Goal: Complete application form: Complete application form

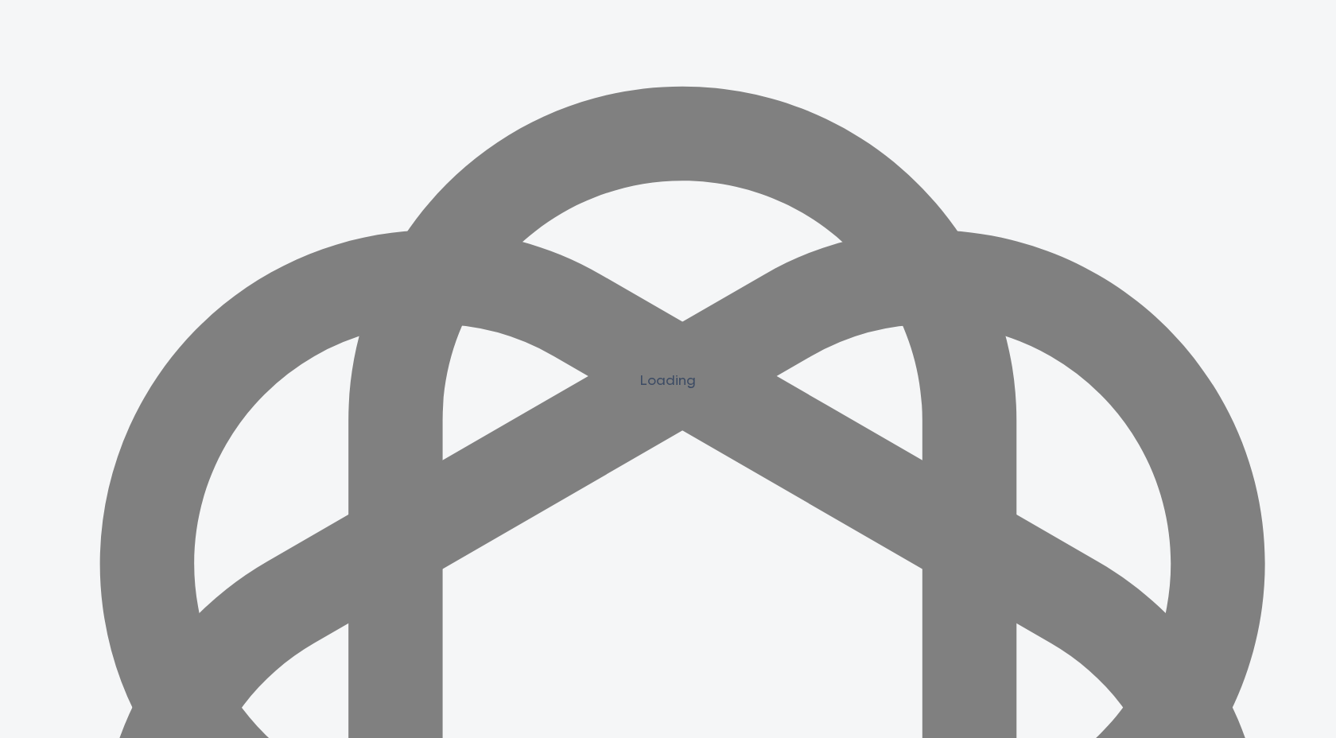
scroll to position [1408, 0]
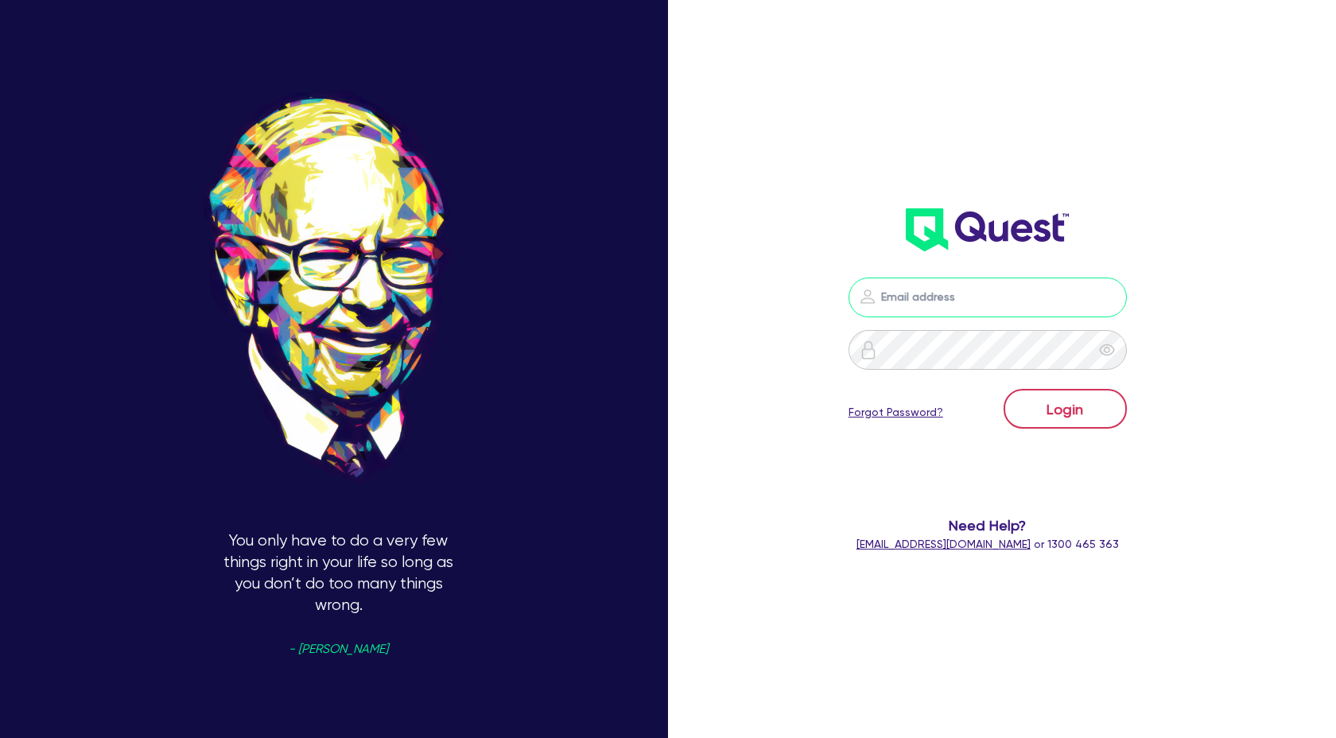
type input "claire@theglobalbeautygroup.com"
click at [1042, 396] on button "Login" at bounding box center [1064, 409] width 123 height 40
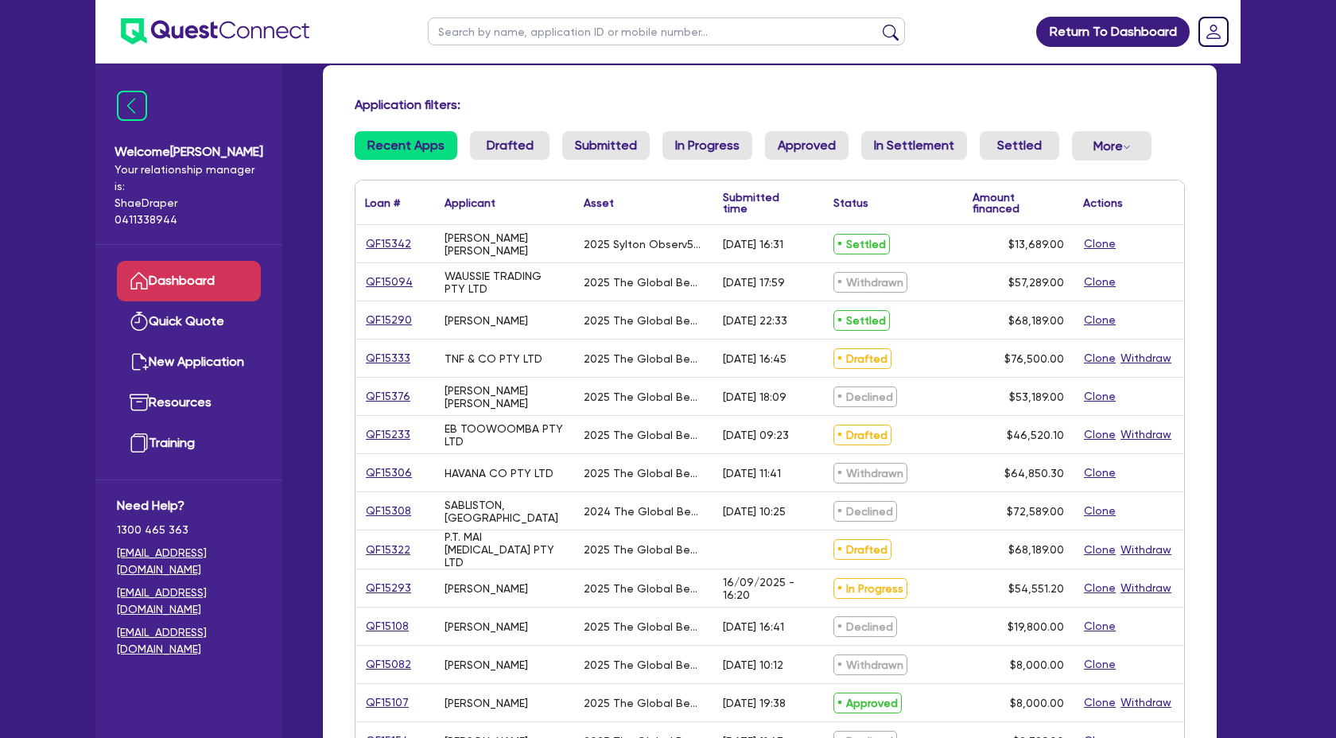
scroll to position [85, 0]
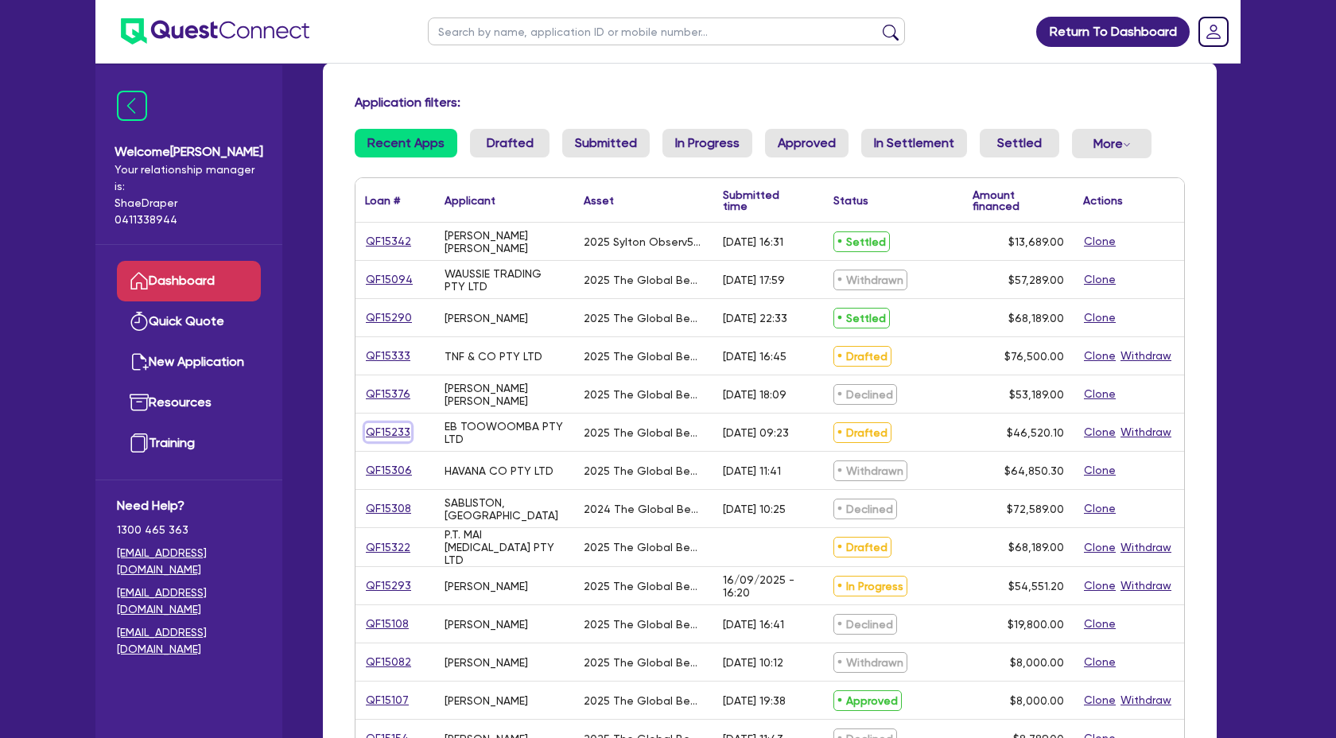
click at [378, 439] on link "QF15233" at bounding box center [388, 432] width 46 height 18
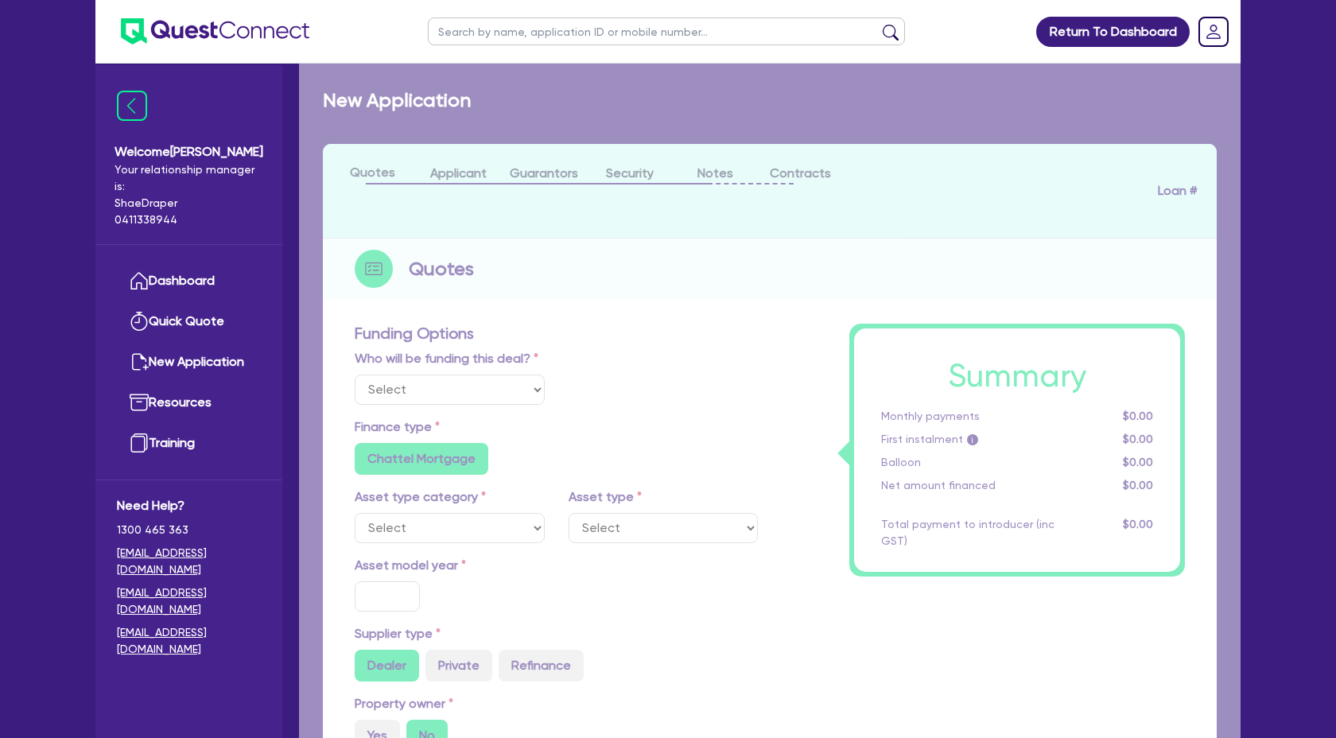
select select "Quest Finance - Own Book"
select select "SECONDARY_ASSETS"
type input "2025"
radio input "true"
type input "46,520.1"
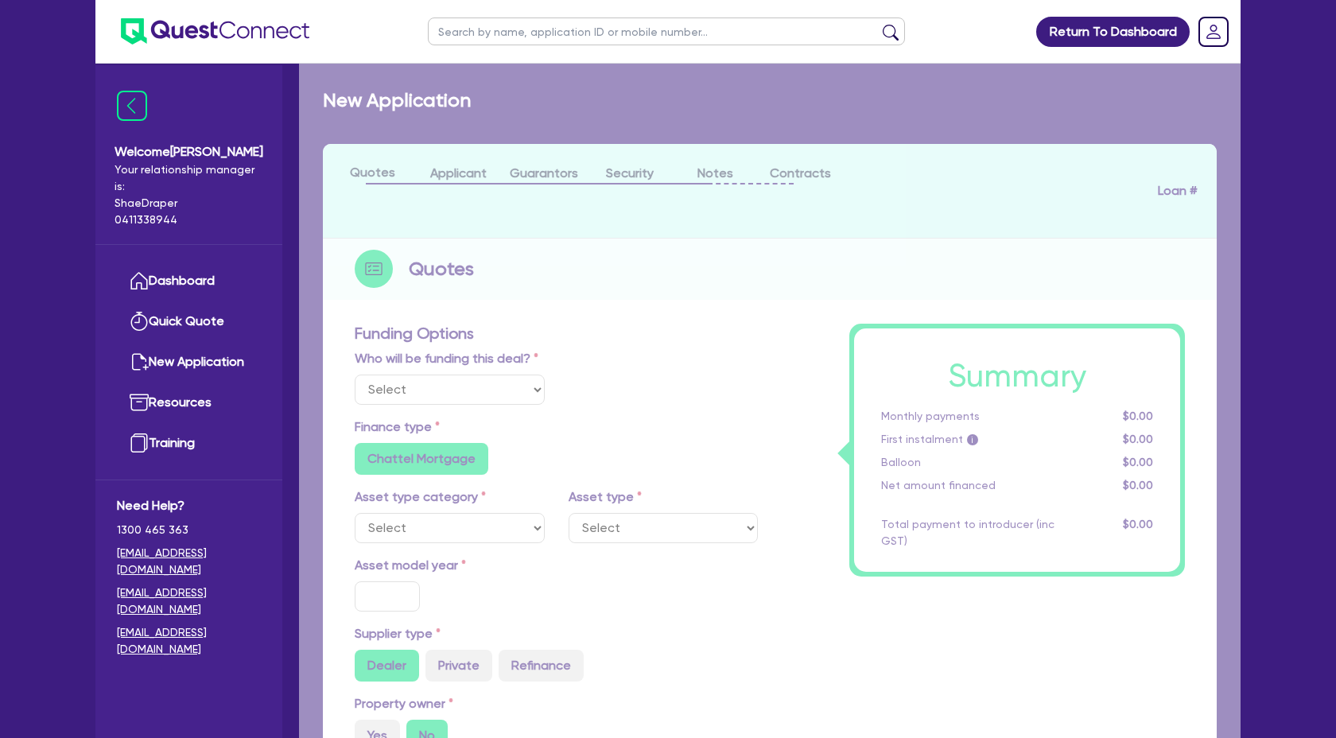
type input "4"
type input "1,860.8"
type input "17.95"
select select "MEDICAL_DENTAL_LABORATORY_EQUIPMENT"
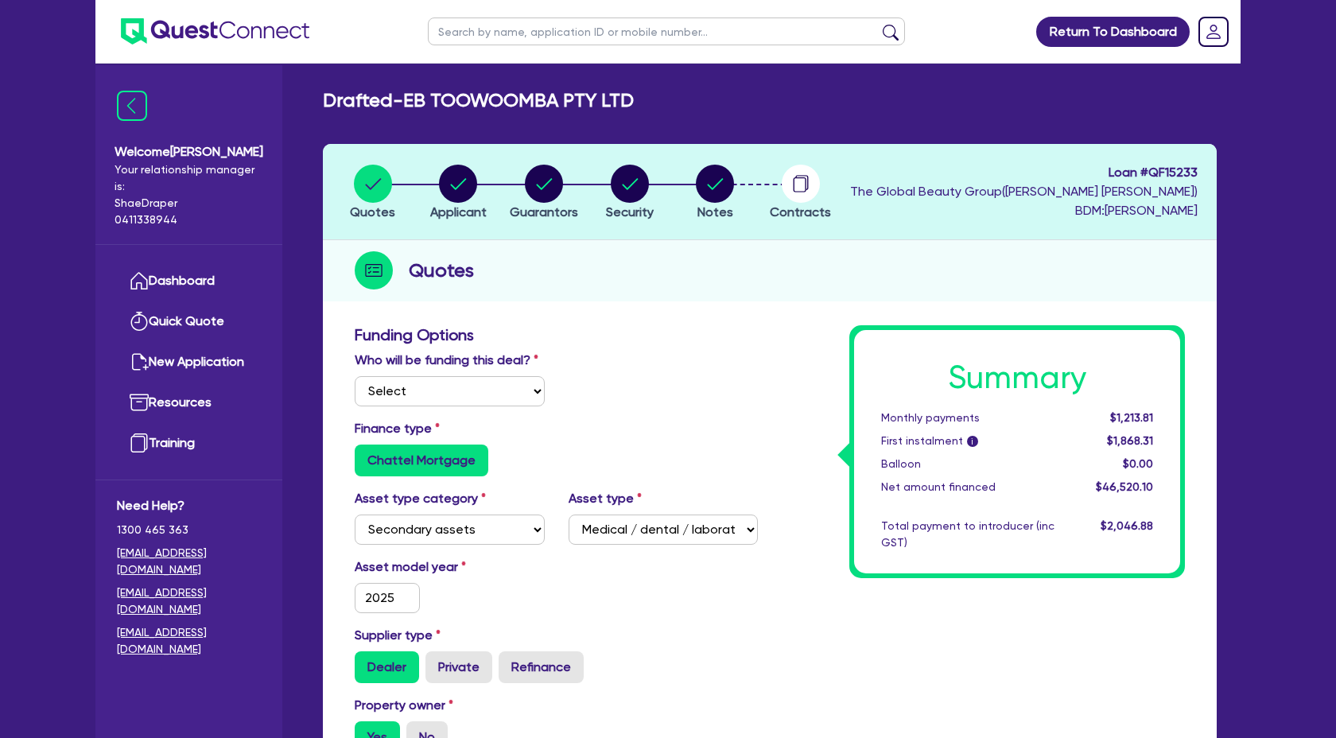
scroll to position [17, 0]
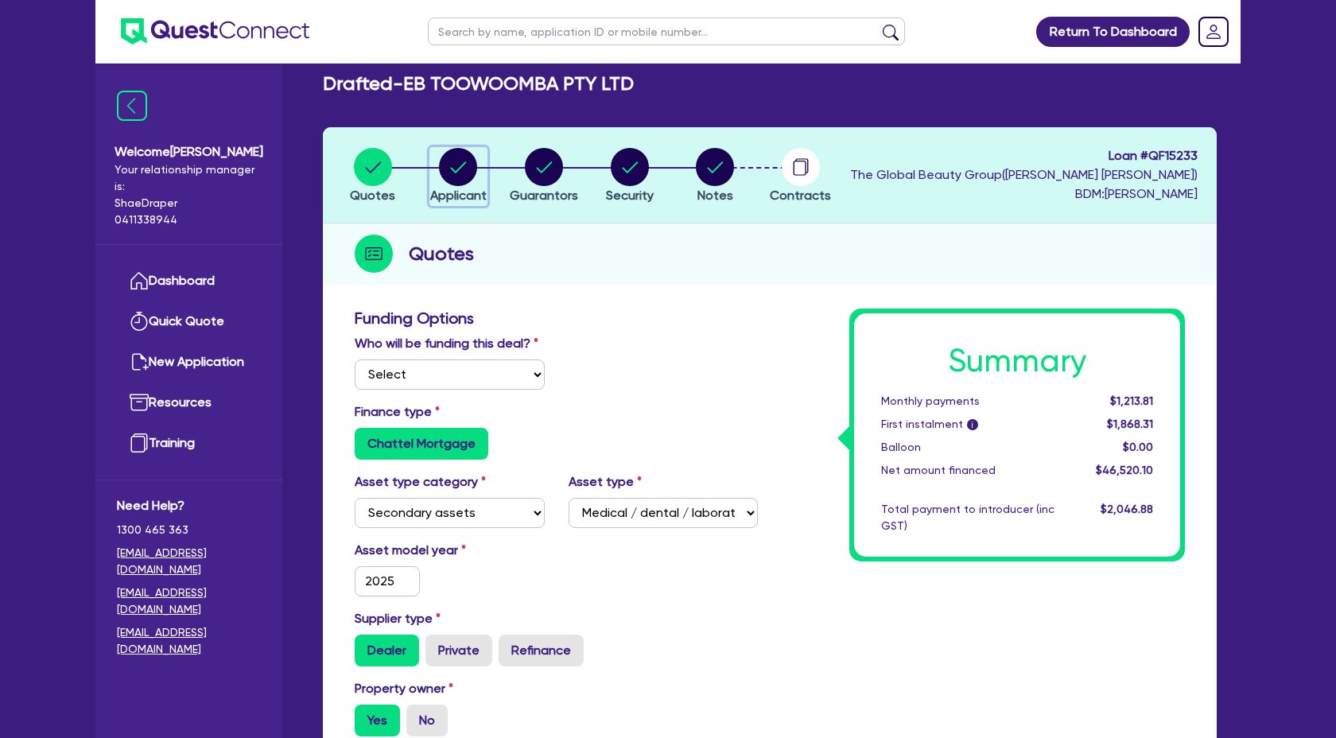
click at [461, 168] on circle "button" at bounding box center [458, 167] width 38 height 38
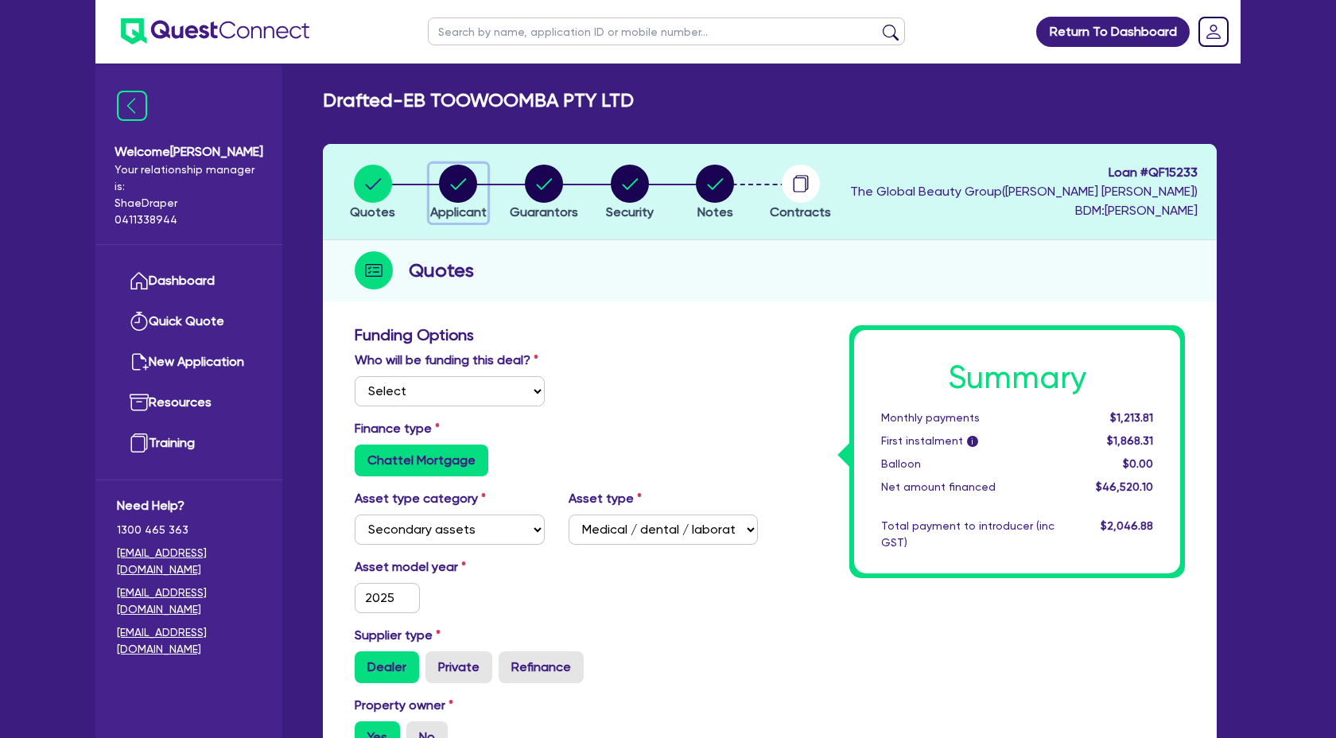
select select "COMPANY"
select select "HEALTH_BEAUTY"
select select "OTHER_HEALTH_BEAUTY"
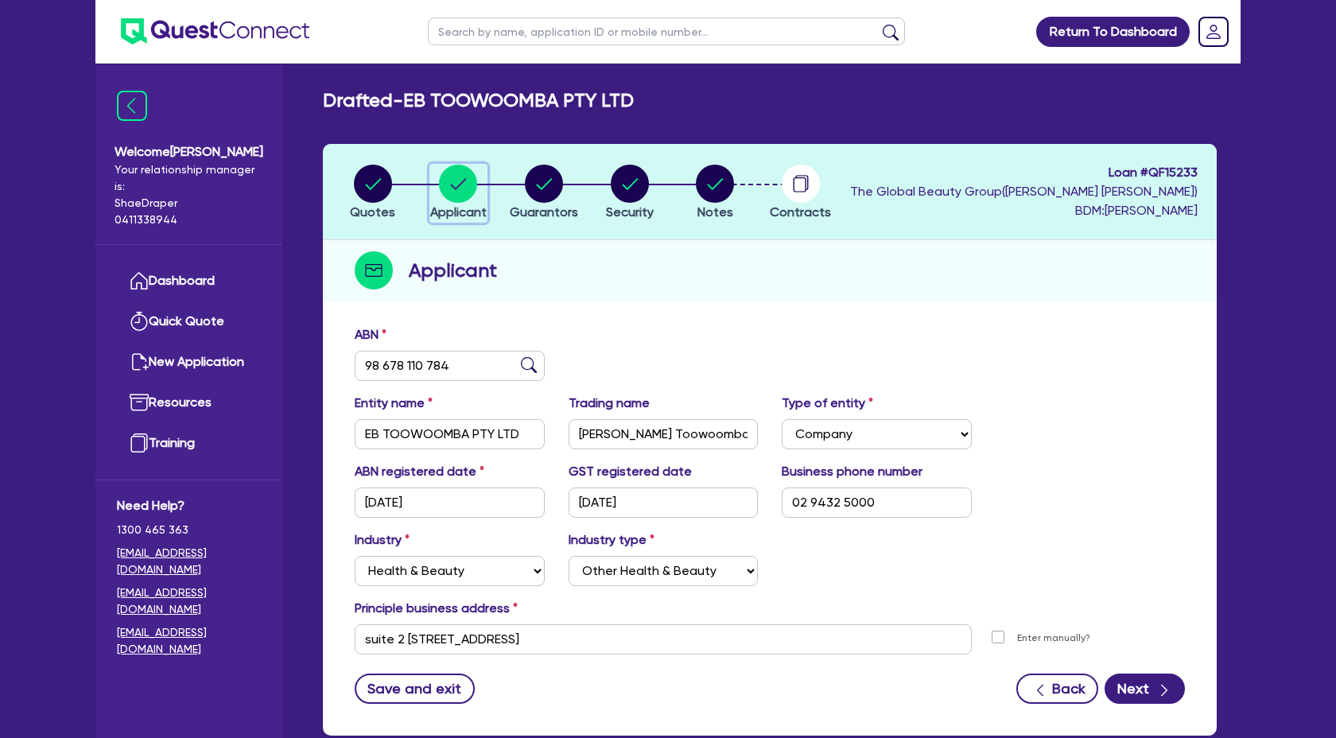
scroll to position [94, 0]
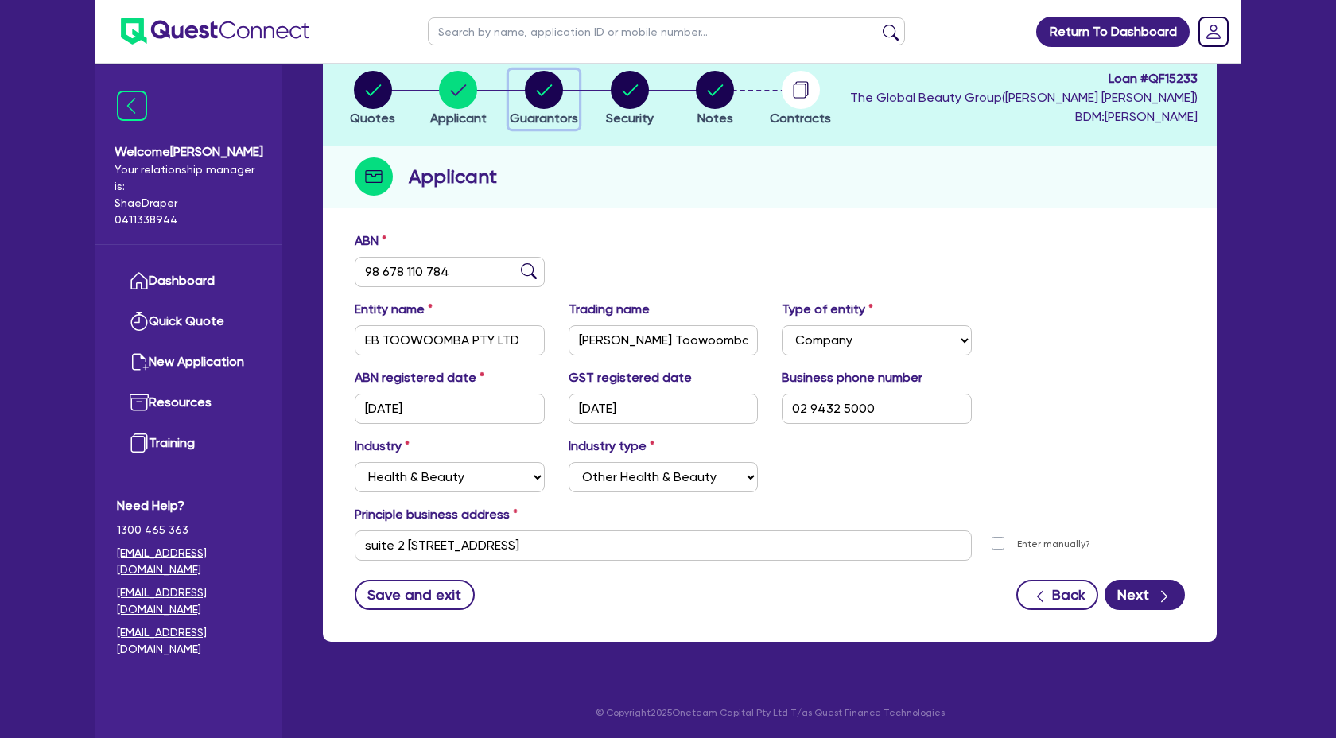
click at [536, 85] on circle "button" at bounding box center [544, 90] width 38 height 38
select select "MRS"
select select "QLD"
select select "MARRIED"
select select "CASH"
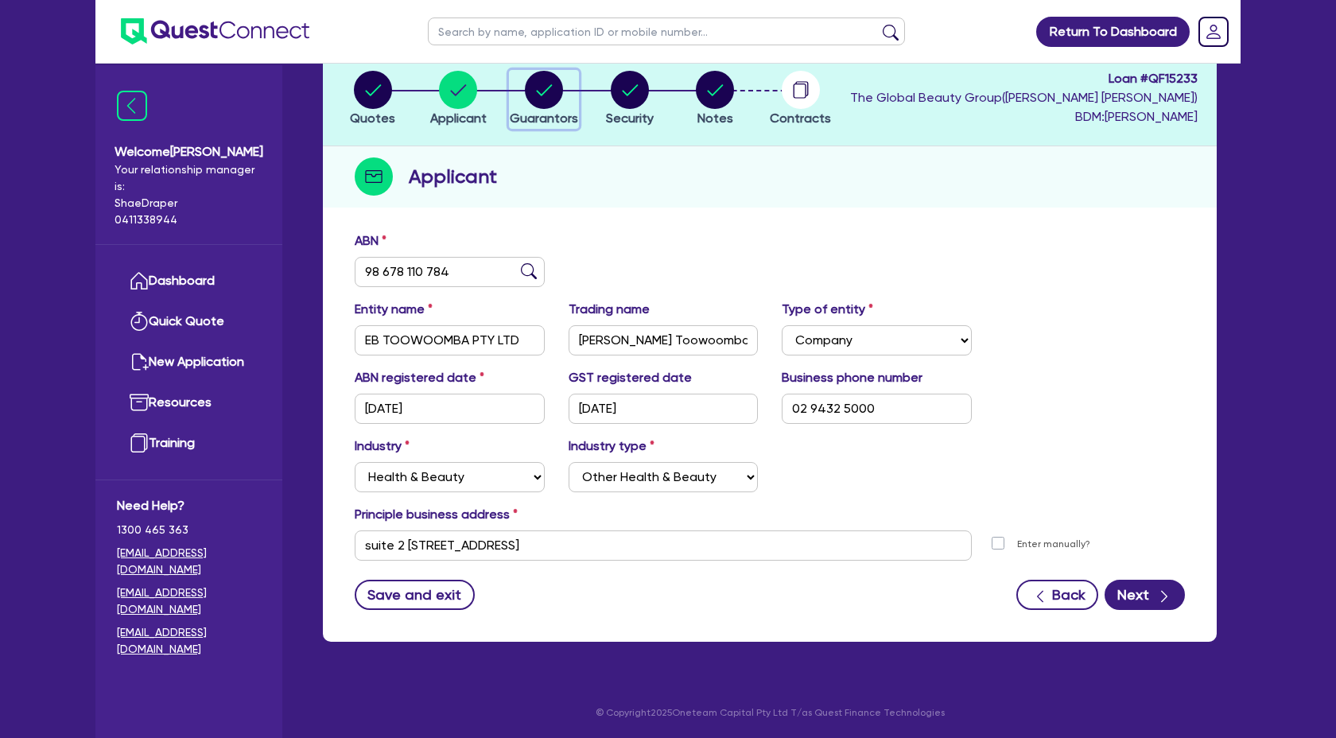
select select "PROPERTY"
select select "VEHICLE"
select select "HOUSEHOLD_PERSONAL"
select select "MORTGAGE"
select select "VEHICLE_LOAN"
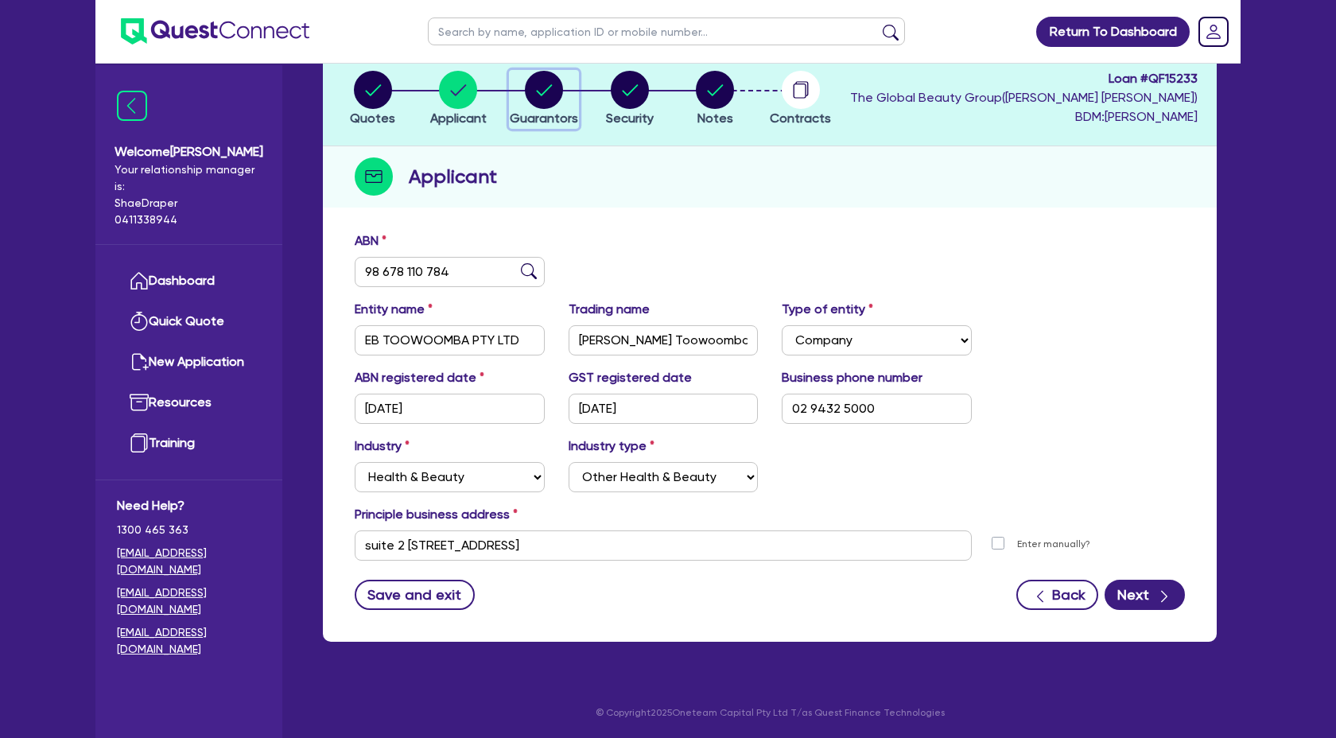
select select "CREDIT_CARD"
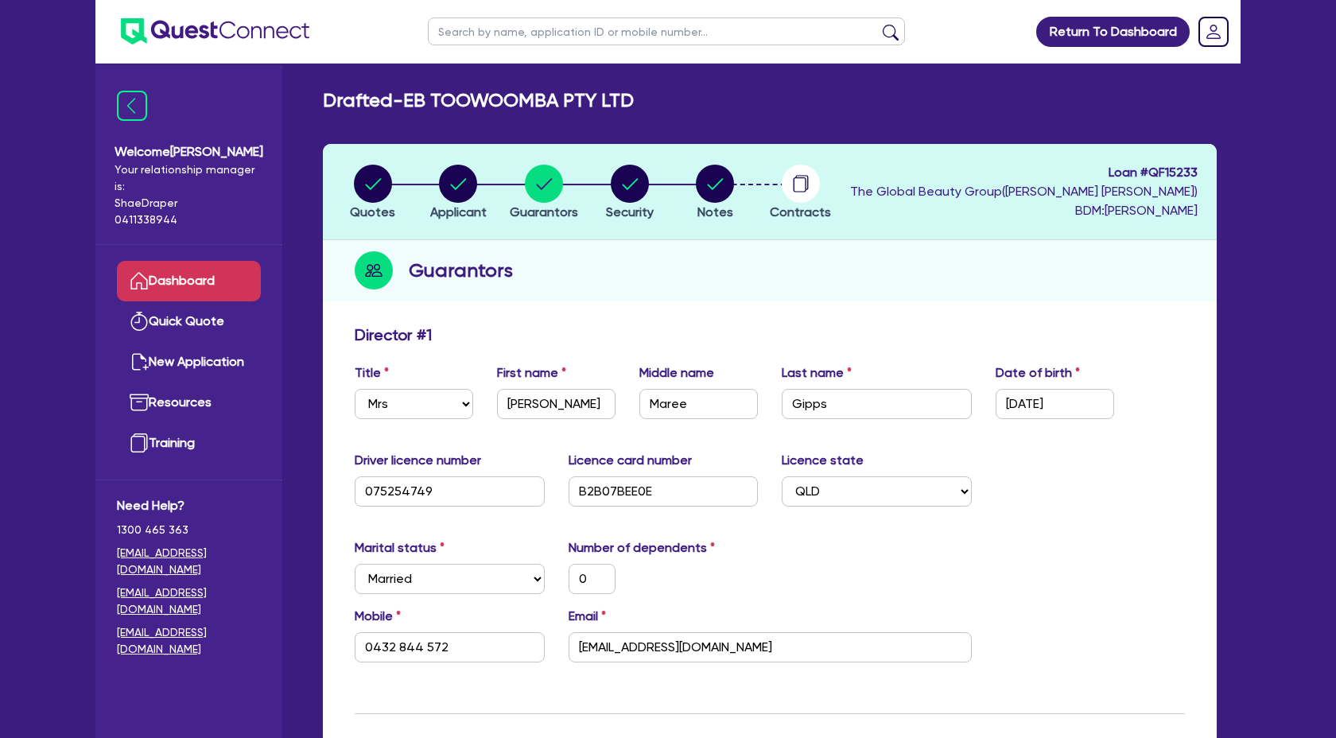
click at [168, 261] on link "Dashboard" at bounding box center [189, 281] width 144 height 41
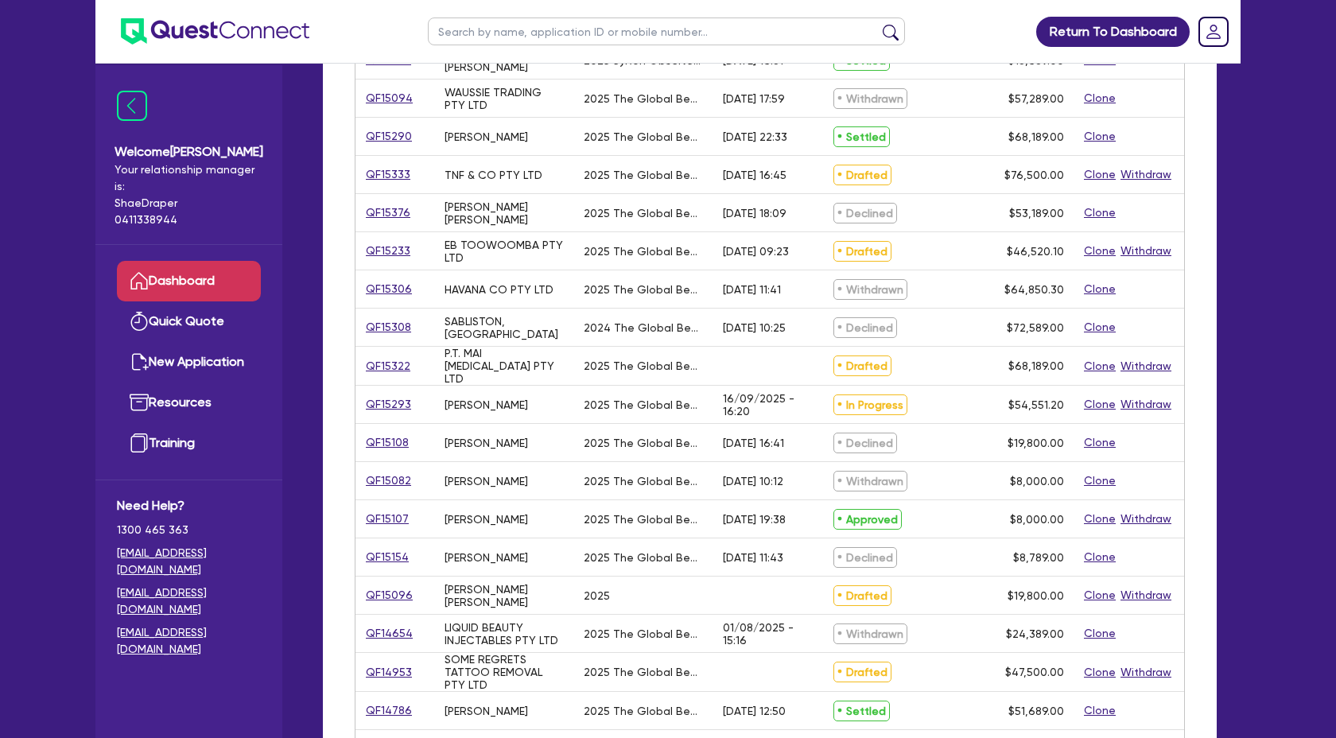
scroll to position [269, 0]
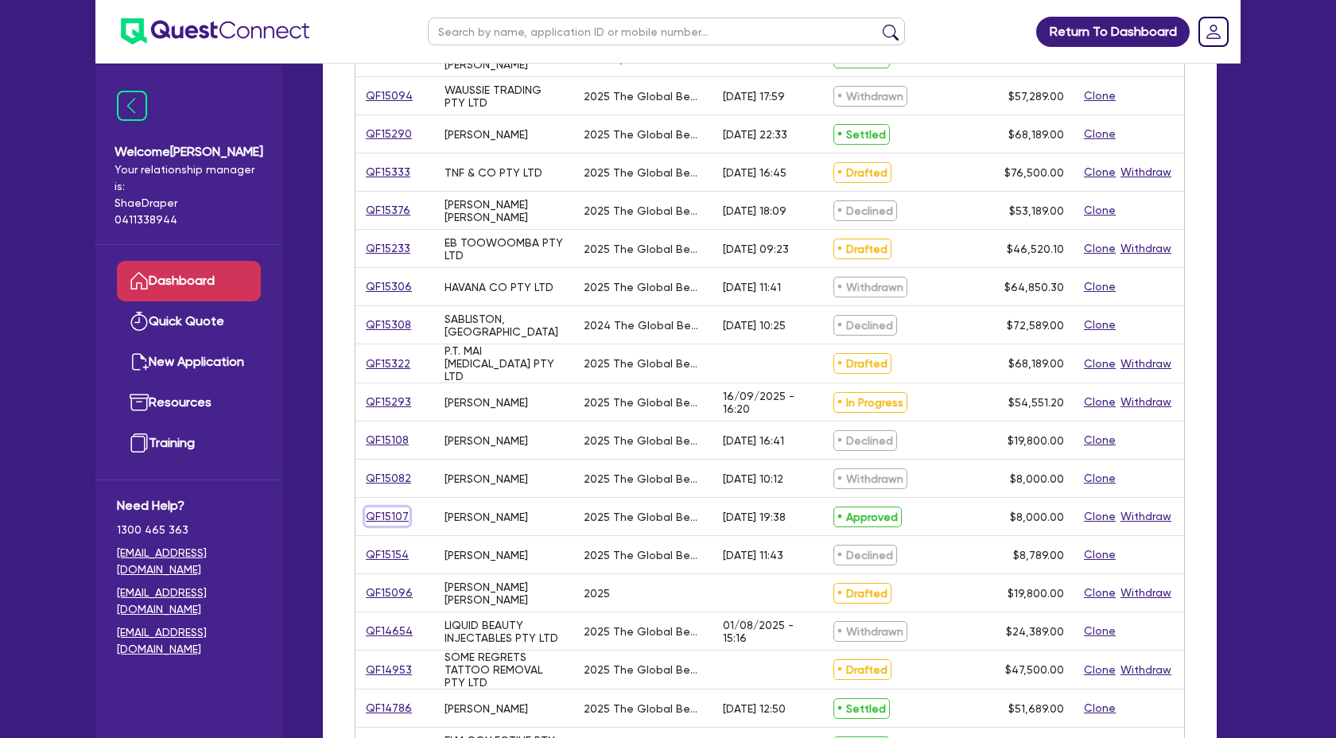
click at [391, 516] on link "QF15107" at bounding box center [387, 516] width 45 height 18
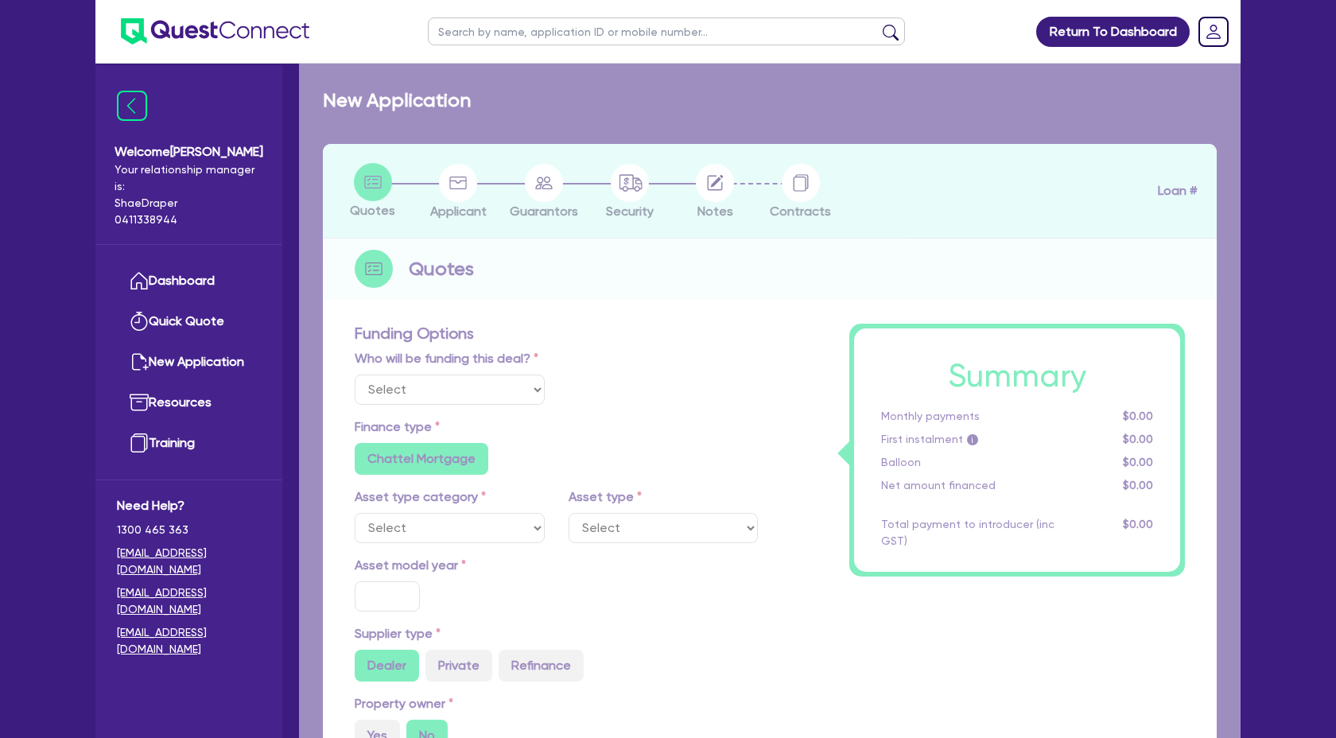
select select "Quest Finance - Own Book"
select select "TERTIARY_ASSETS"
type input "2025"
type input "10,000"
type input "2,000"
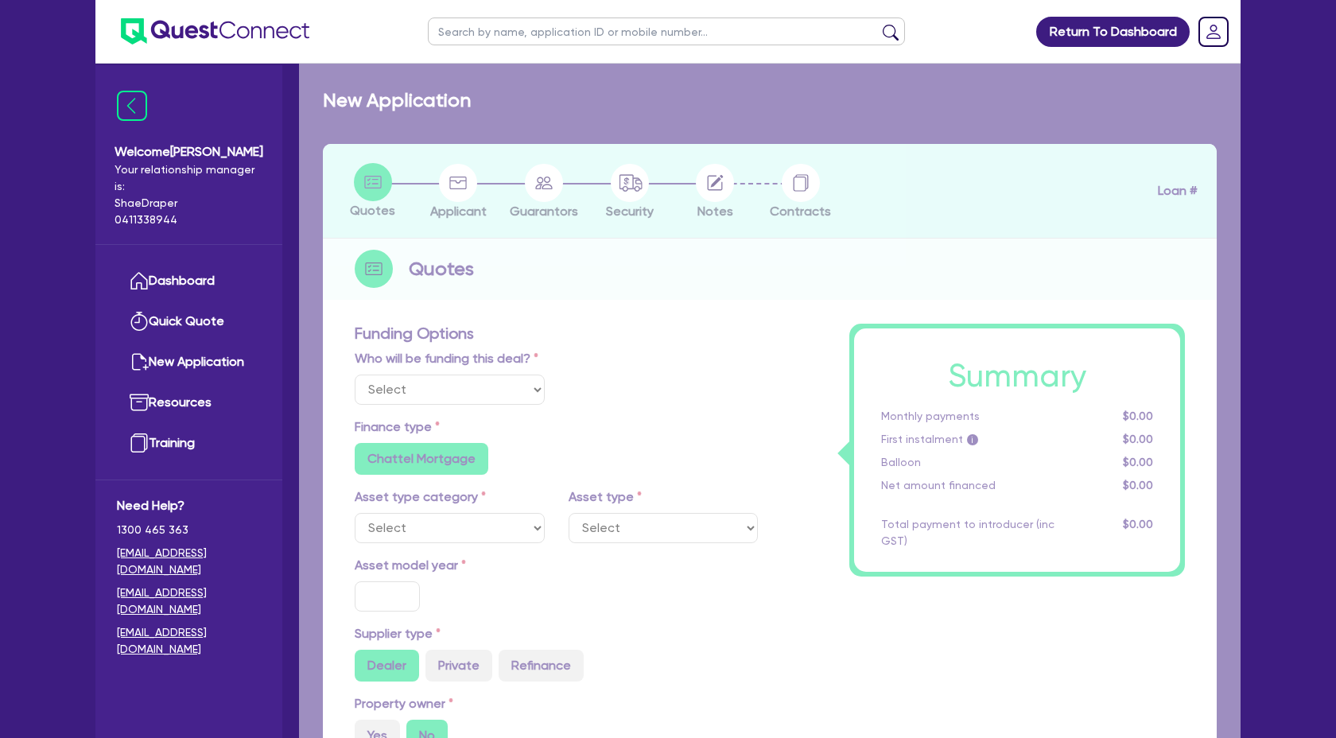
type input "4"
type input "320"
type input "17.95"
select select "BEAUTY_EQUIPMENT"
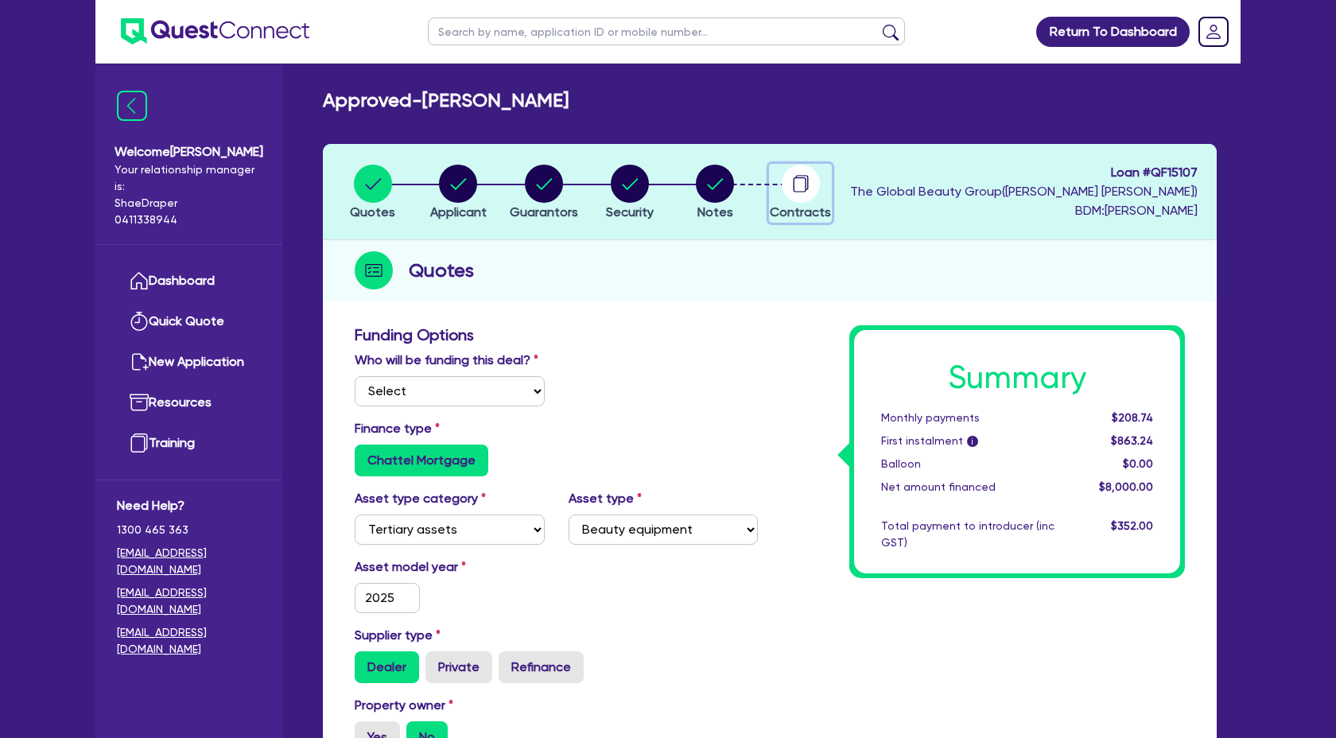
click at [781, 172] on icon "button" at bounding box center [800, 184] width 38 height 38
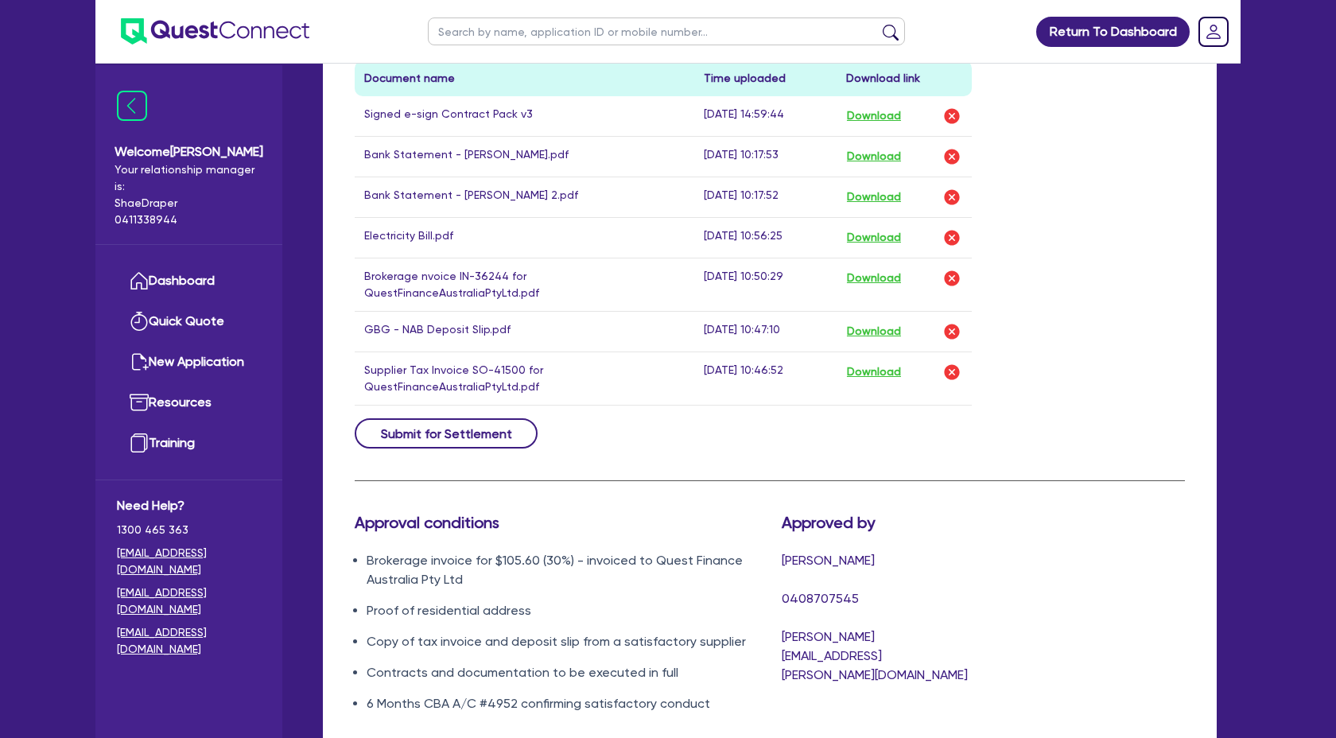
scroll to position [989, 0]
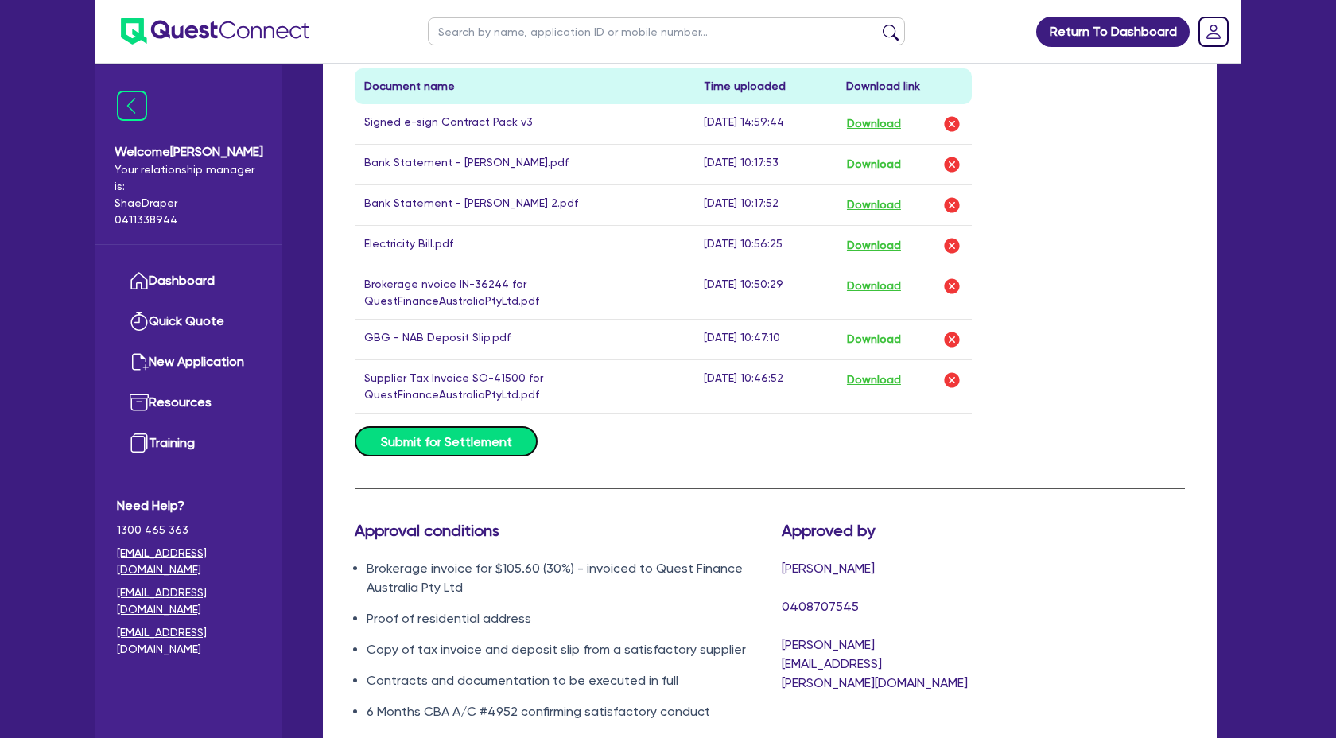
click at [417, 444] on button "Submit for Settlement" at bounding box center [446, 441] width 183 height 30
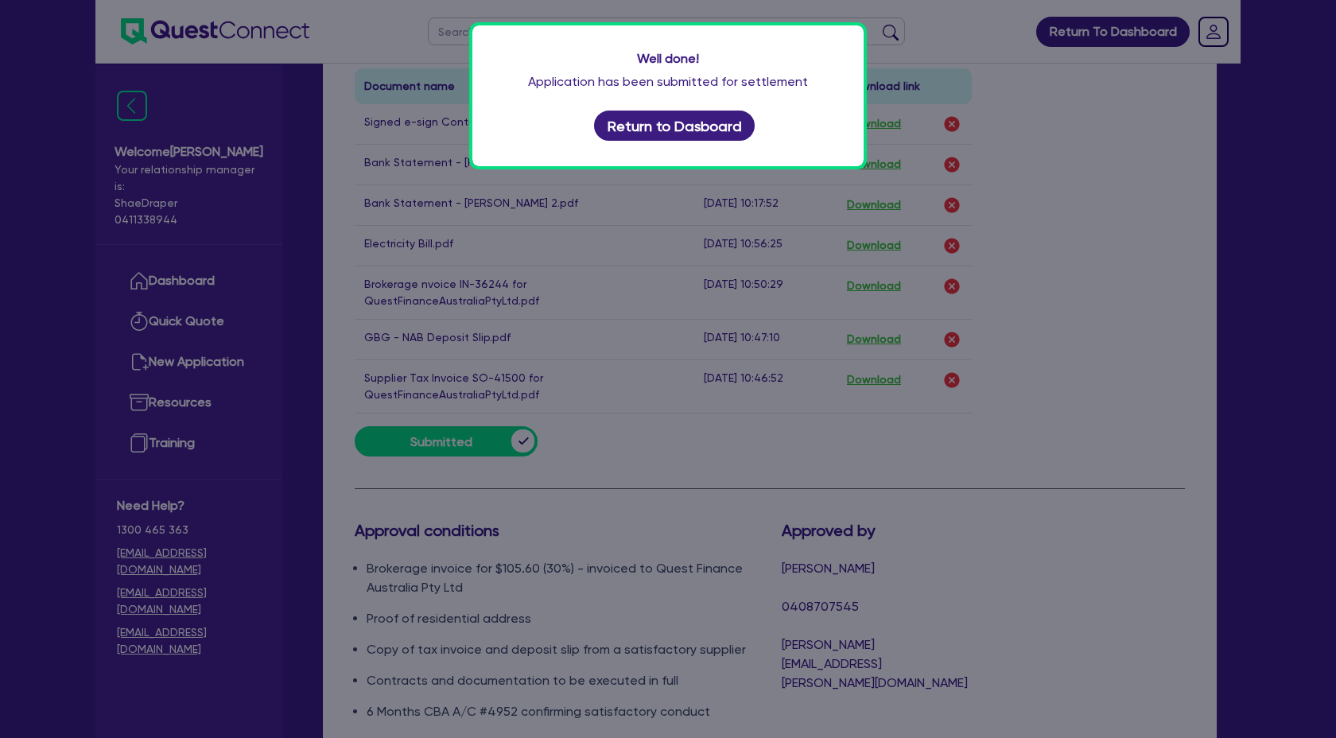
click at [1236, 186] on div "Well done! Application has been submitted for settlement Return to Dasboard" at bounding box center [668, 369] width 1336 height 738
click at [1083, 144] on div "Well done! Application has been submitted for settlement Return to Dasboard" at bounding box center [668, 369] width 1336 height 738
click at [708, 134] on button "Return to Dasboard" at bounding box center [674, 126] width 161 height 30
